Goal: Complete application form

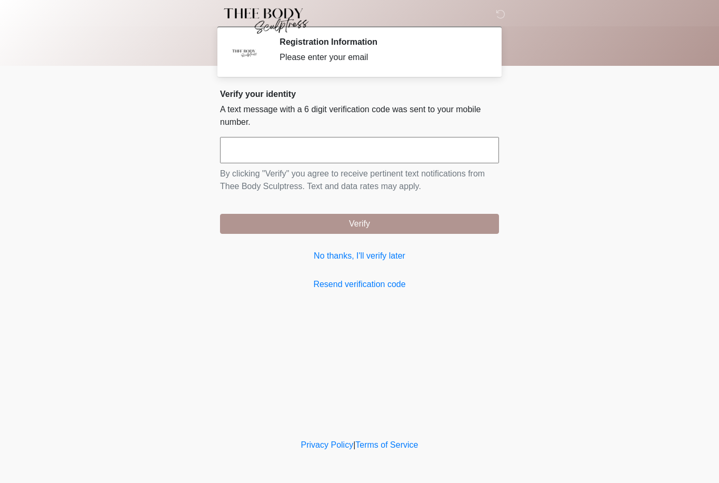
click at [362, 150] on input "text" at bounding box center [359, 150] width 279 height 26
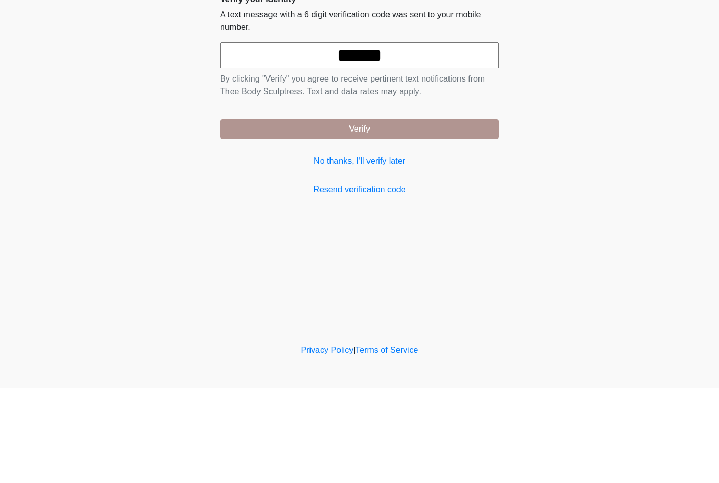
type input "******"
click at [469, 214] on button "Verify" at bounding box center [359, 224] width 279 height 20
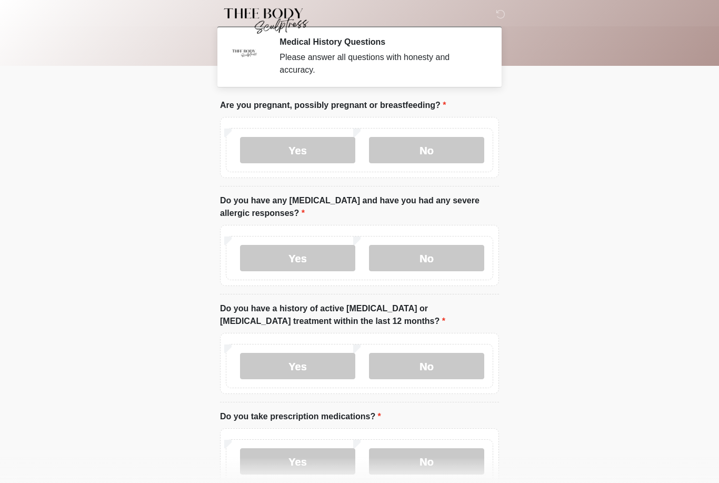
click at [464, 143] on label "No" at bounding box center [426, 150] width 115 height 26
click at [462, 256] on label "No" at bounding box center [426, 258] width 115 height 26
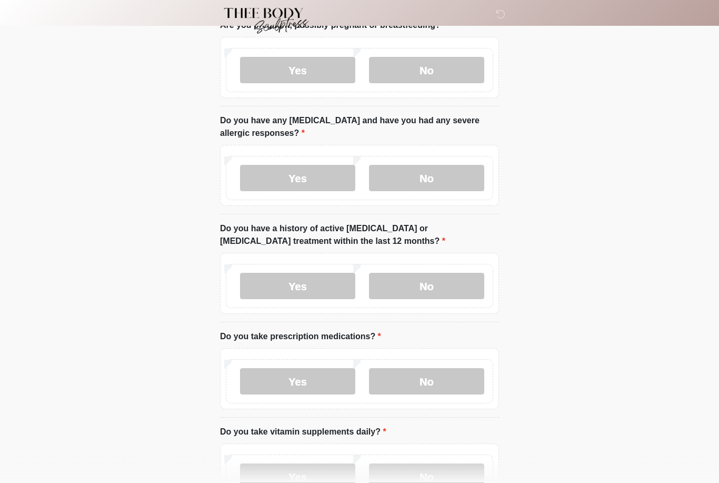
click at [461, 277] on label "No" at bounding box center [426, 286] width 115 height 26
click at [461, 380] on label "No" at bounding box center [426, 381] width 115 height 26
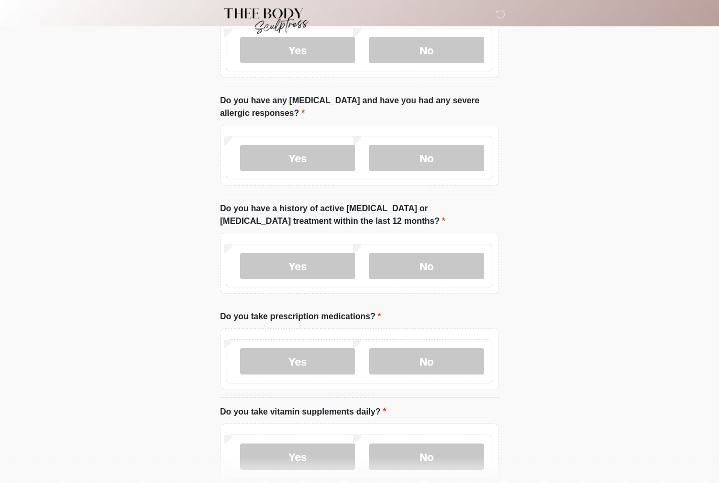
scroll to position [174, 0]
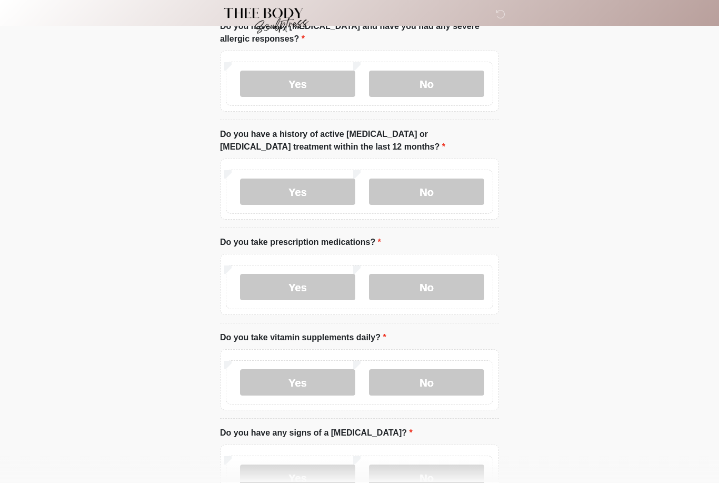
click at [455, 379] on label "No" at bounding box center [426, 383] width 115 height 26
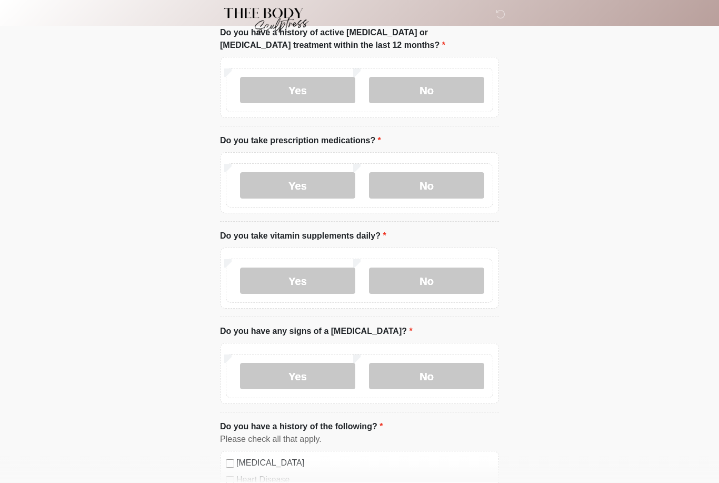
scroll to position [296, 0]
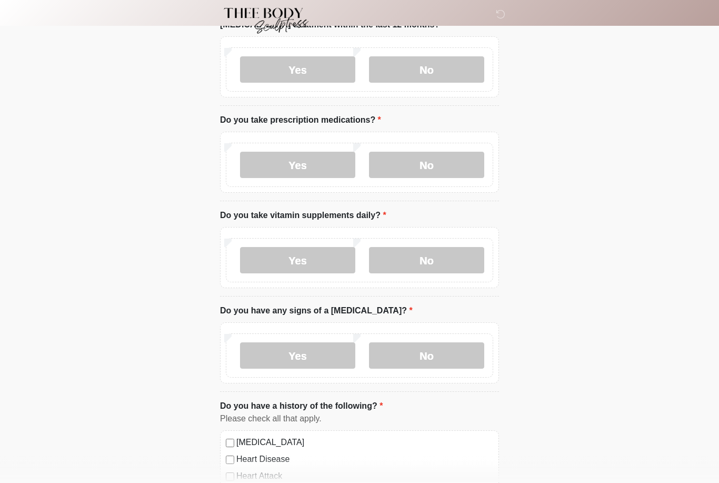
click at [463, 359] on label "No" at bounding box center [426, 356] width 115 height 26
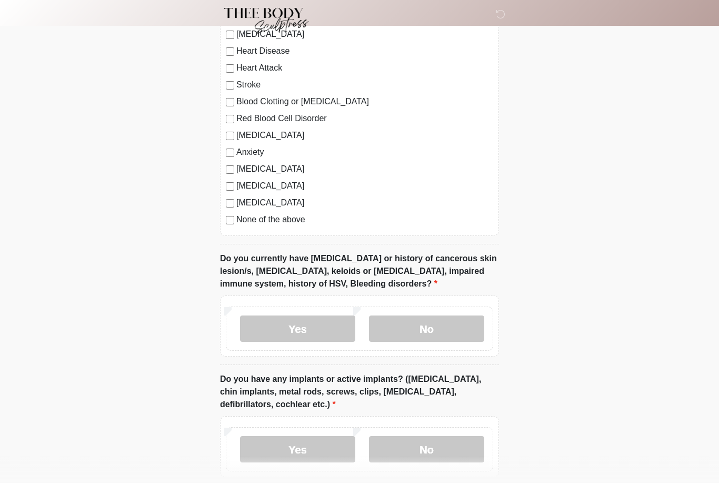
scroll to position [705, 0]
click at [466, 327] on label "No" at bounding box center [426, 328] width 115 height 26
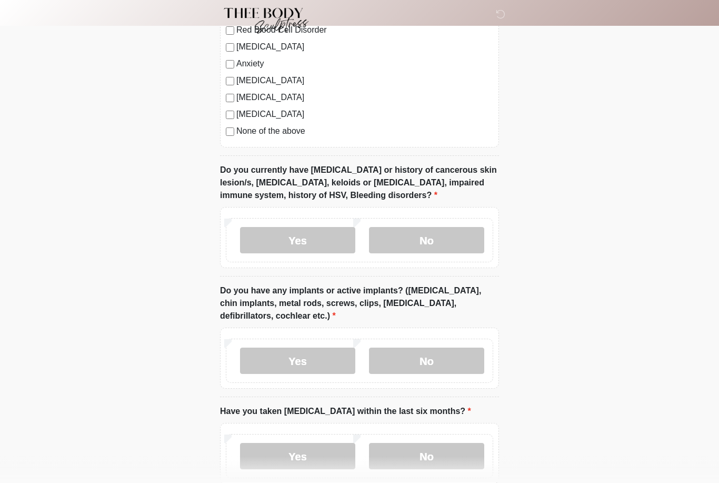
scroll to position [792, 0]
click at [460, 354] on label "No" at bounding box center [426, 362] width 115 height 26
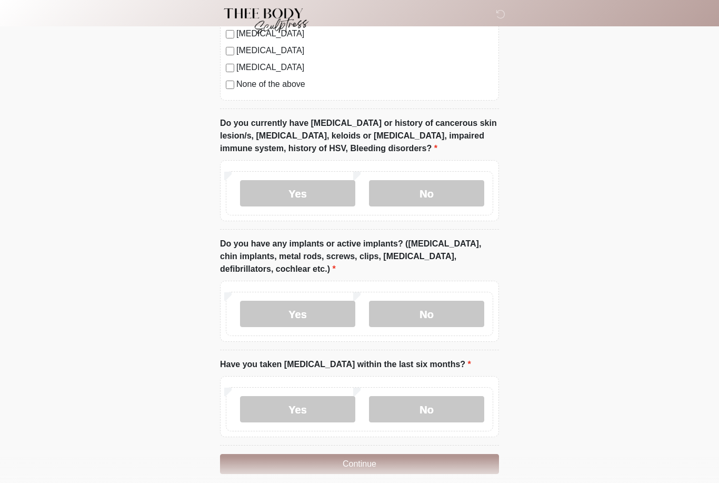
scroll to position [852, 0]
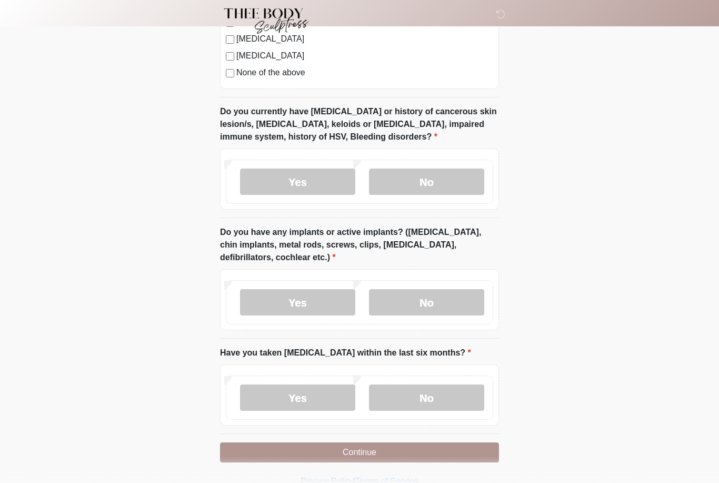
click at [465, 394] on label "No" at bounding box center [426, 397] width 115 height 26
click at [448, 449] on button "Continue" at bounding box center [359, 452] width 279 height 20
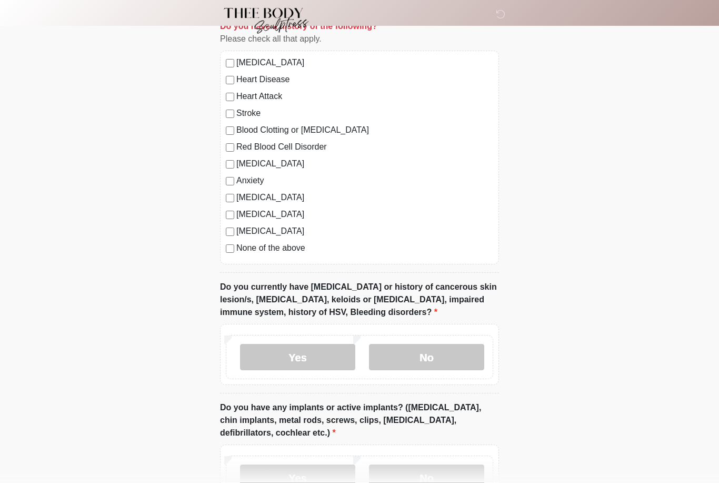
scroll to position [676, 0]
click at [301, 247] on label "None of the above" at bounding box center [364, 248] width 257 height 13
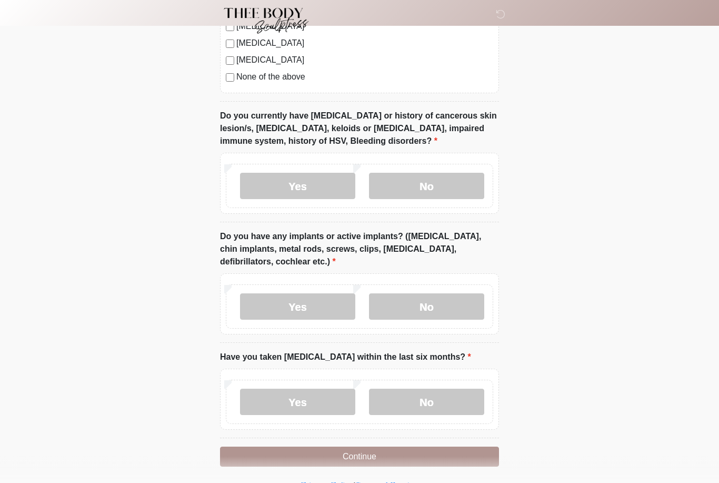
scroll to position [852, 0]
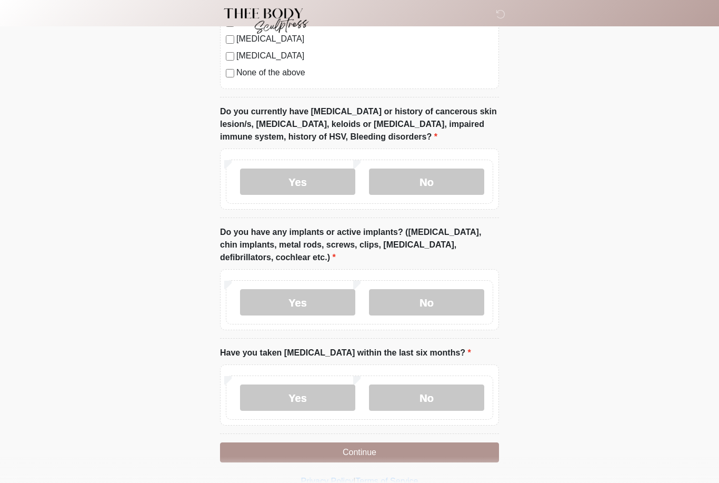
click at [472, 451] on button "Continue" at bounding box center [359, 452] width 279 height 20
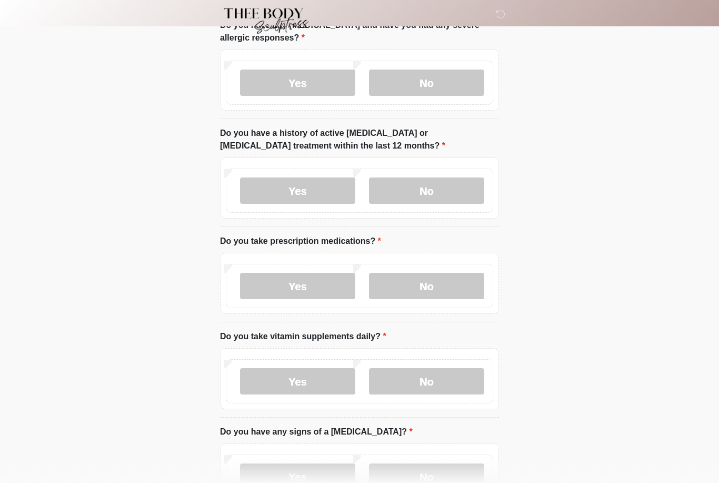
scroll to position [0, 0]
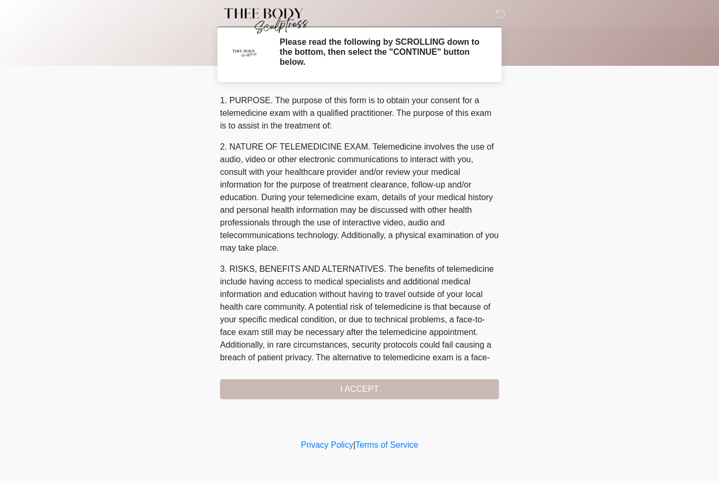
click at [460, 388] on div "1. PURPOSE. The purpose of this form is to obtain your consent for a telemedici…" at bounding box center [359, 246] width 279 height 305
click at [374, 388] on div "1. PURPOSE. The purpose of this form is to obtain your consent for a telemedici…" at bounding box center [359, 246] width 279 height 305
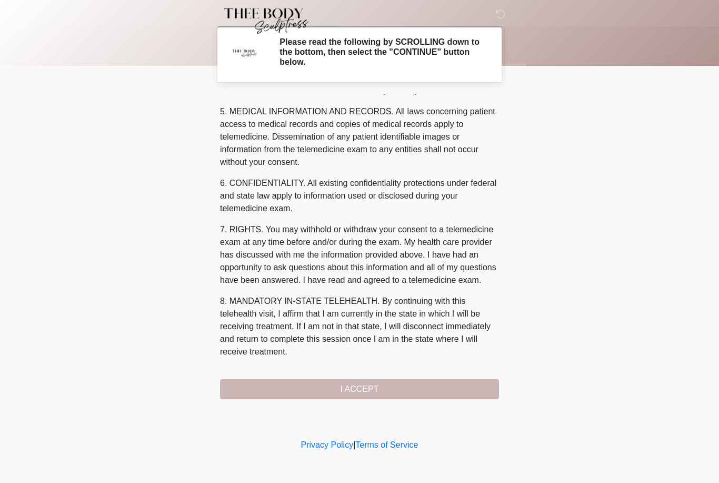
scroll to position [339, 0]
click at [379, 386] on button "I ACCEPT" at bounding box center [359, 389] width 279 height 20
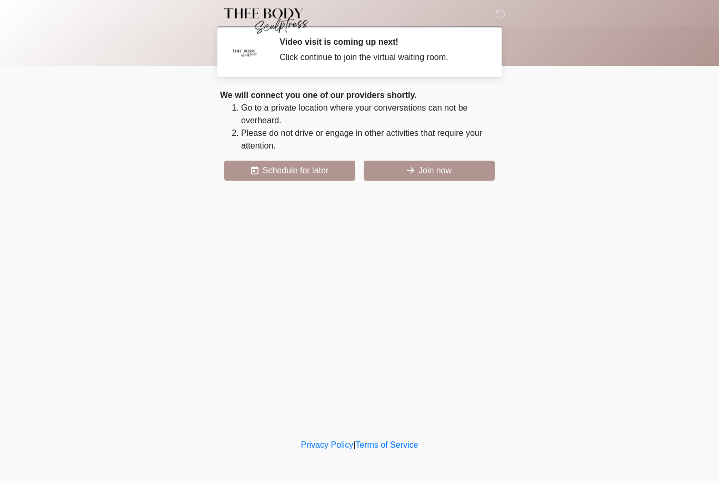
click at [456, 165] on button "Join now" at bounding box center [429, 171] width 131 height 20
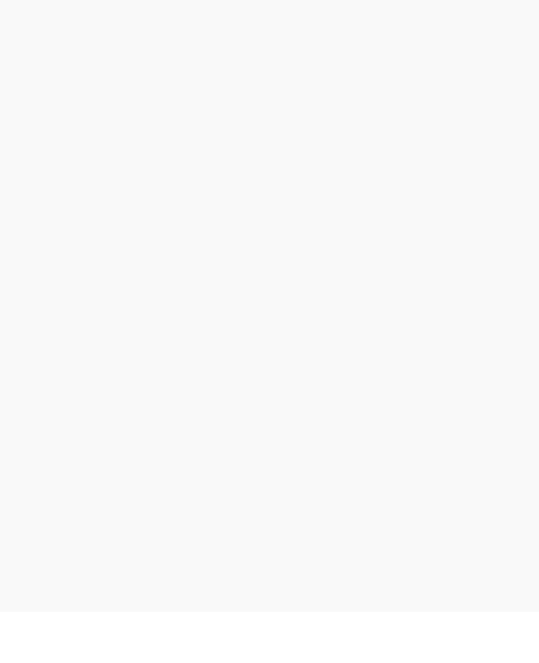
scroll to position [3, 0]
